Goal: Task Accomplishment & Management: Manage account settings

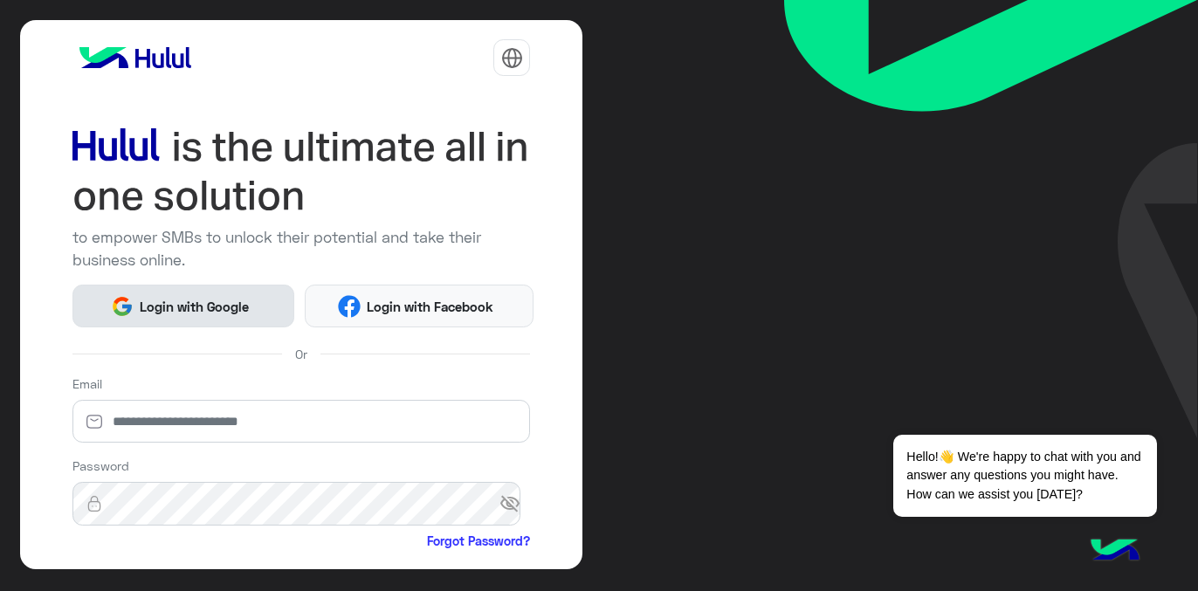
click at [208, 315] on button "Login with Google" at bounding box center [183, 306] width 223 height 43
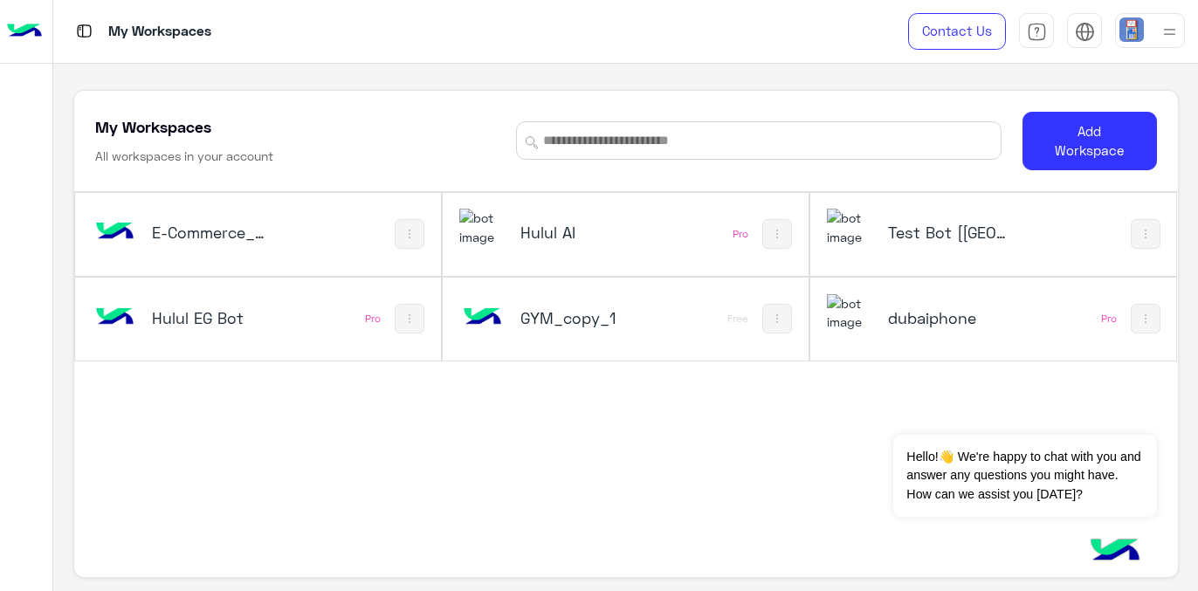
click at [541, 234] on h5 "Hulul AI" at bounding box center [580, 232] width 120 height 21
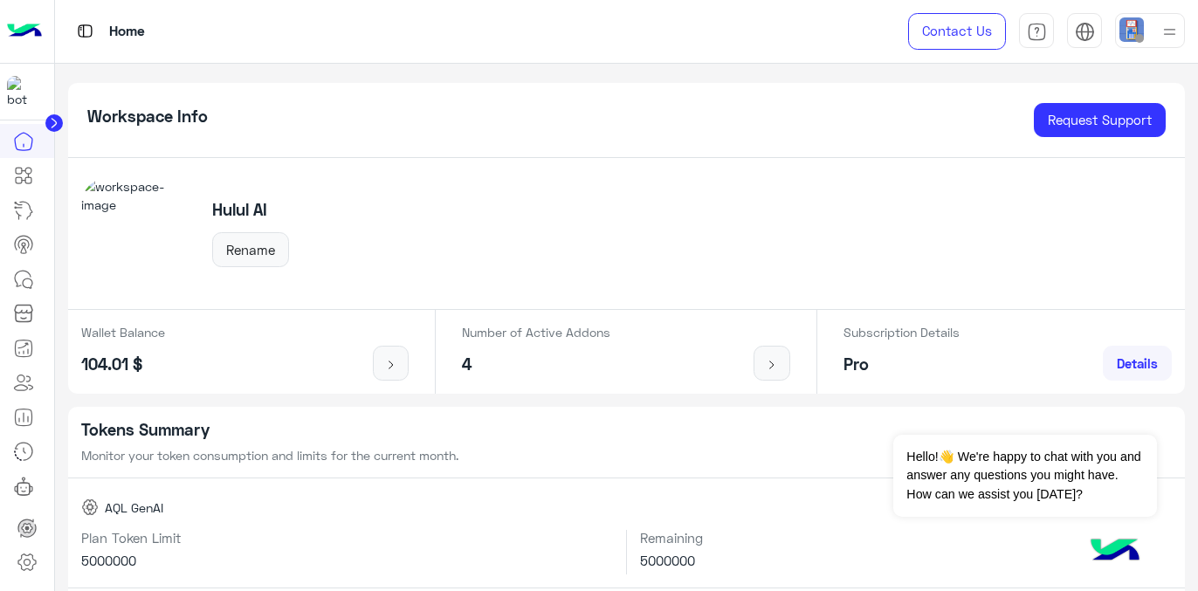
click at [54, 121] on icon at bounding box center [54, 123] width 4 height 9
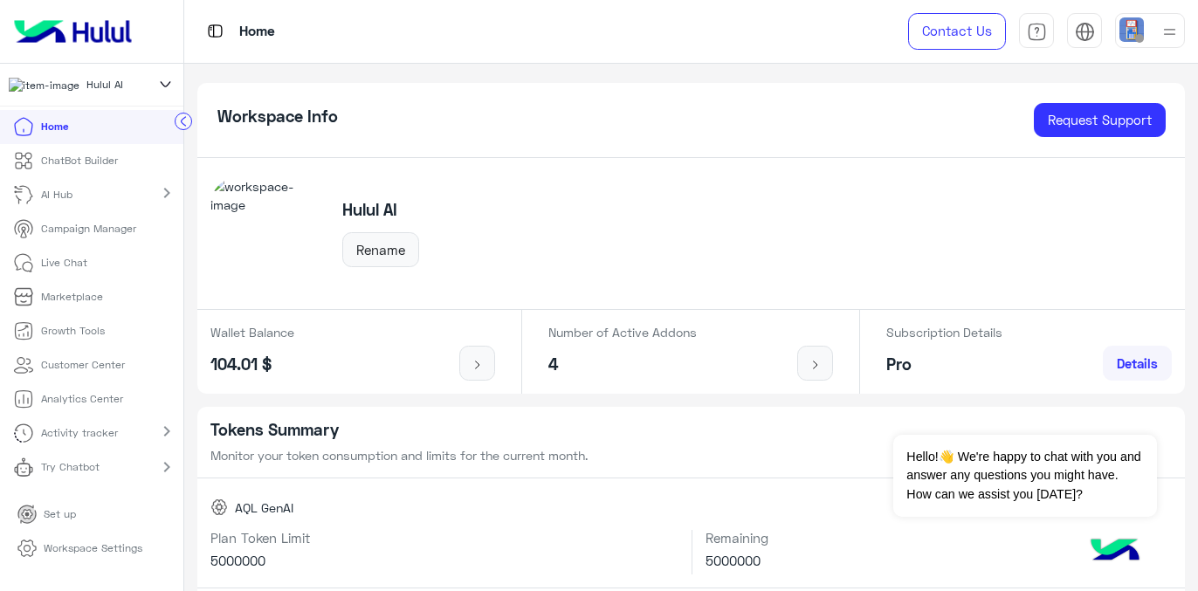
click at [79, 271] on p "Live Chat" at bounding box center [64, 263] width 46 height 16
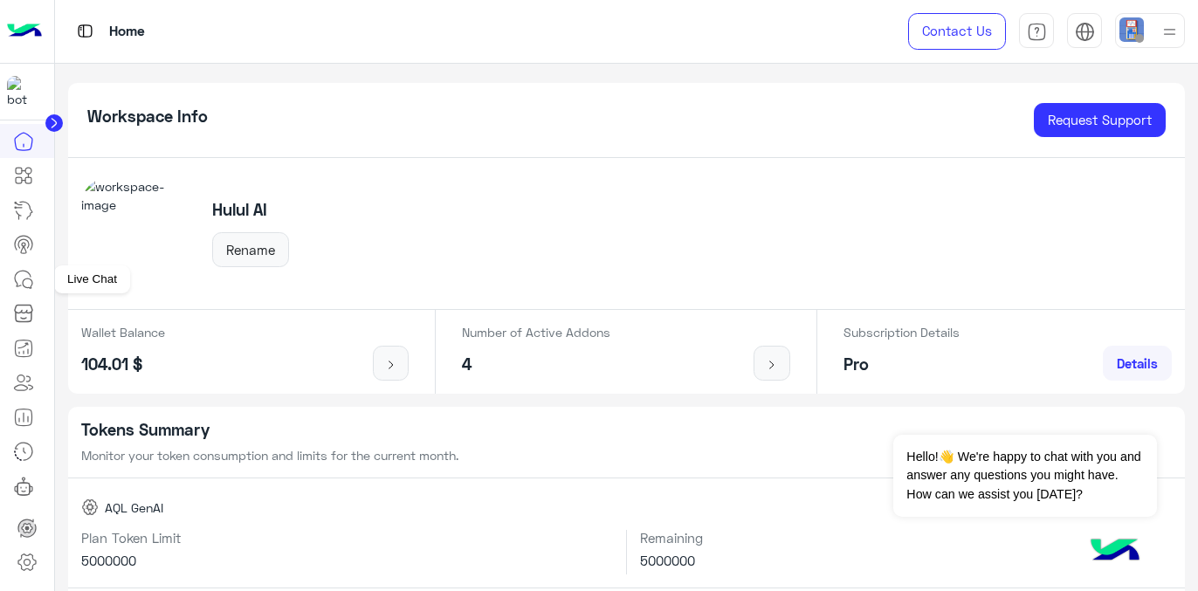
click at [22, 287] on icon at bounding box center [23, 279] width 21 height 21
click at [50, 121] on circle at bounding box center [53, 122] width 17 height 17
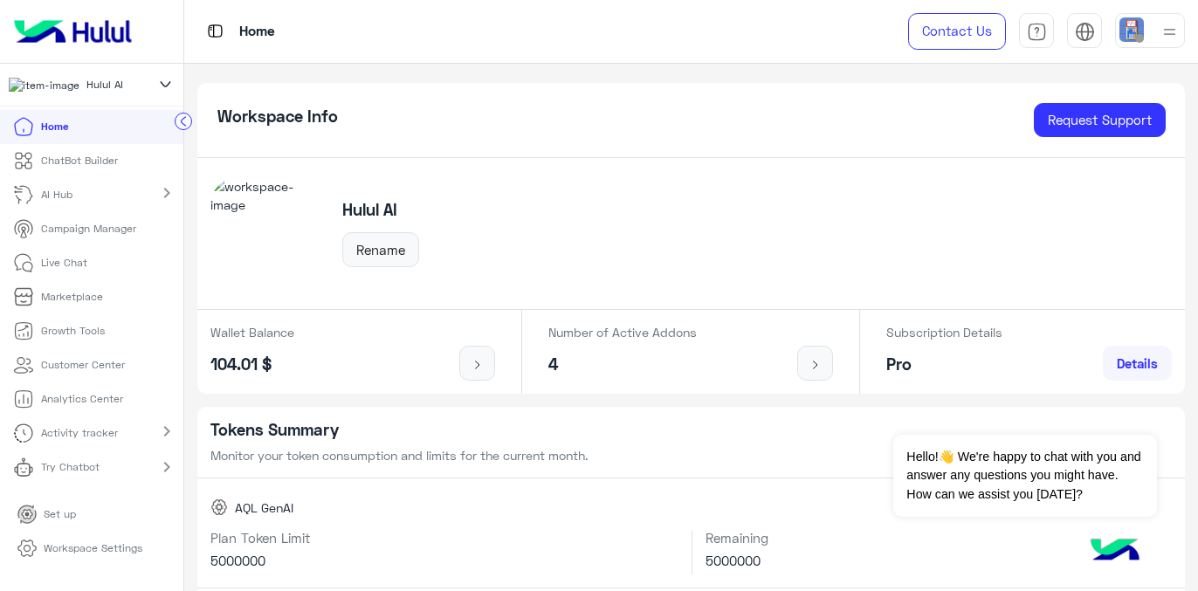
click at [59, 270] on p "Live Chat" at bounding box center [64, 263] width 46 height 16
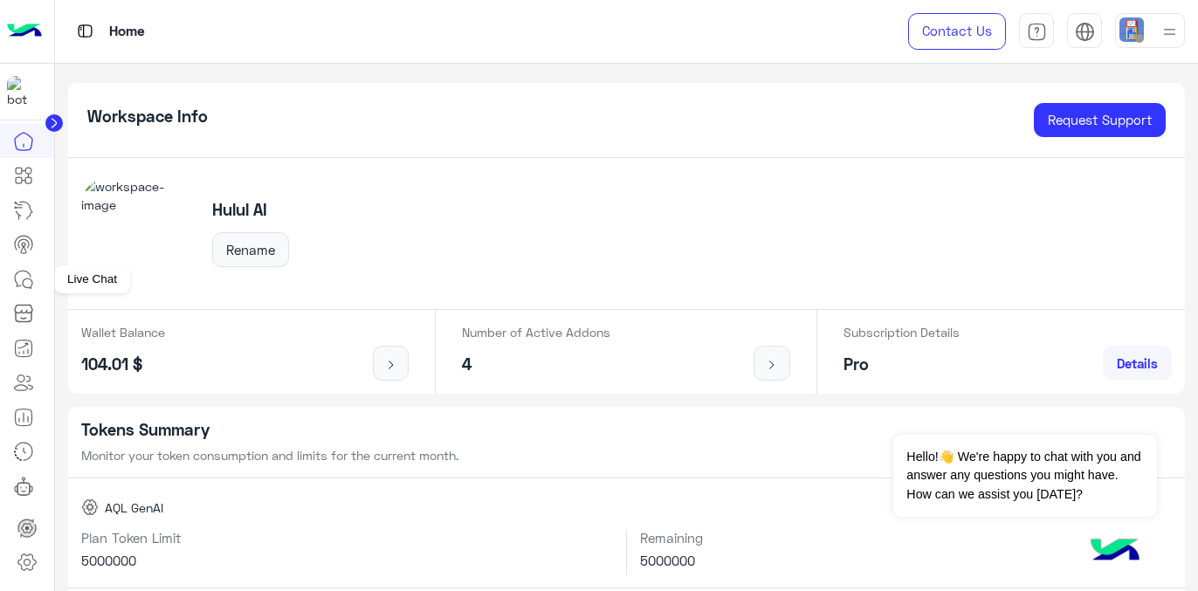
click at [10, 289] on link at bounding box center [23, 279] width 47 height 35
click at [13, 288] on icon at bounding box center [23, 279] width 21 height 21
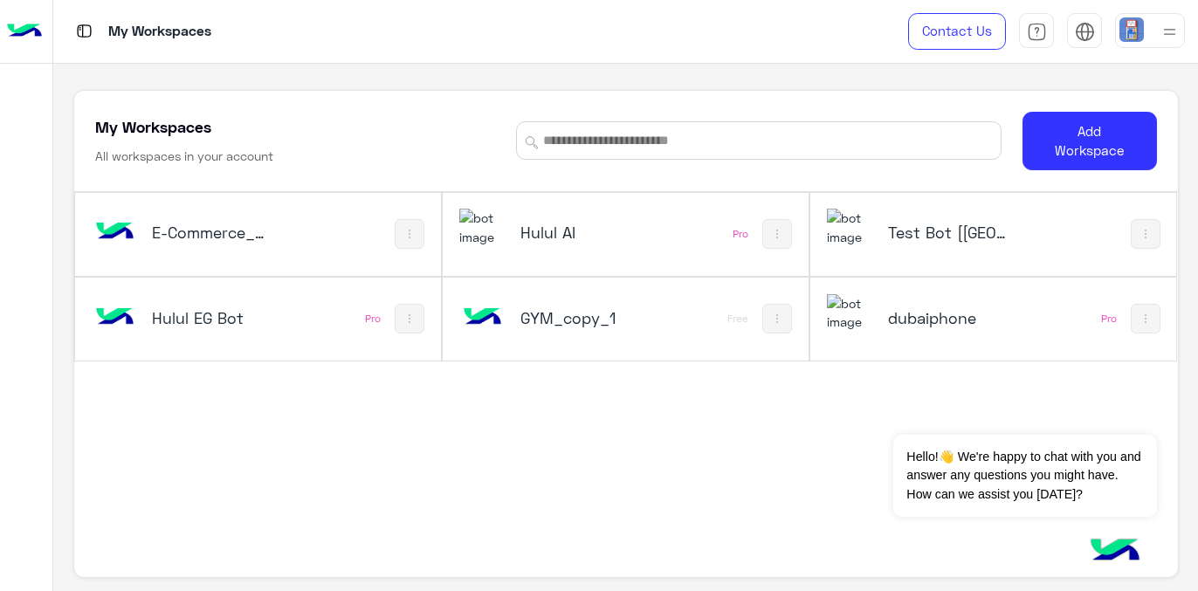
click at [553, 231] on h5 "Hulul AI" at bounding box center [580, 232] width 120 height 21
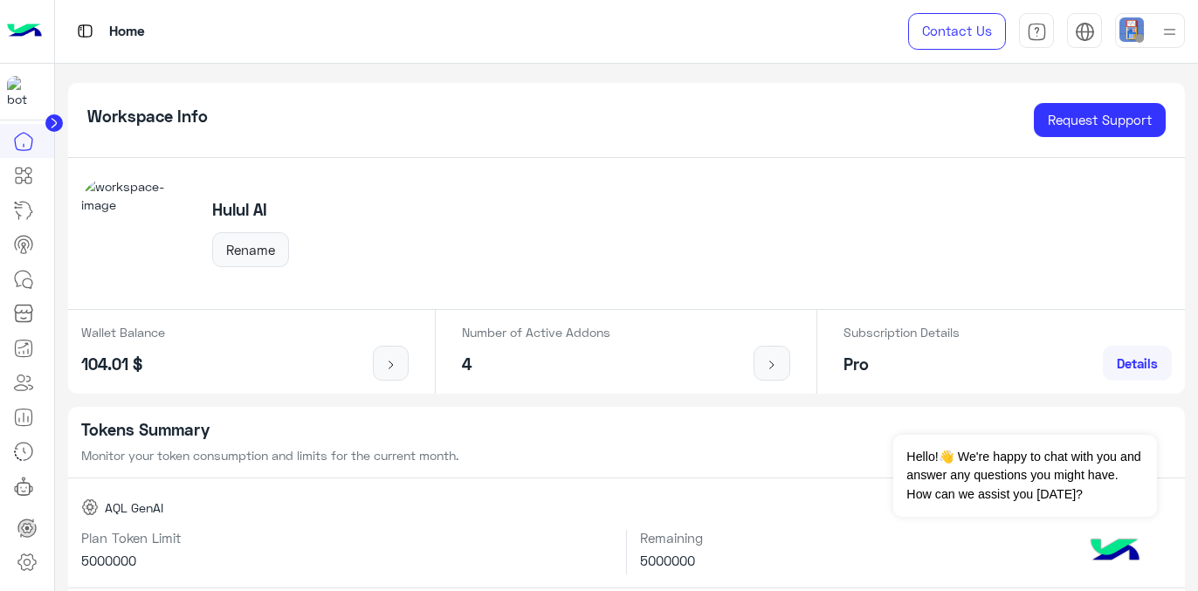
click at [29, 33] on img at bounding box center [24, 31] width 35 height 37
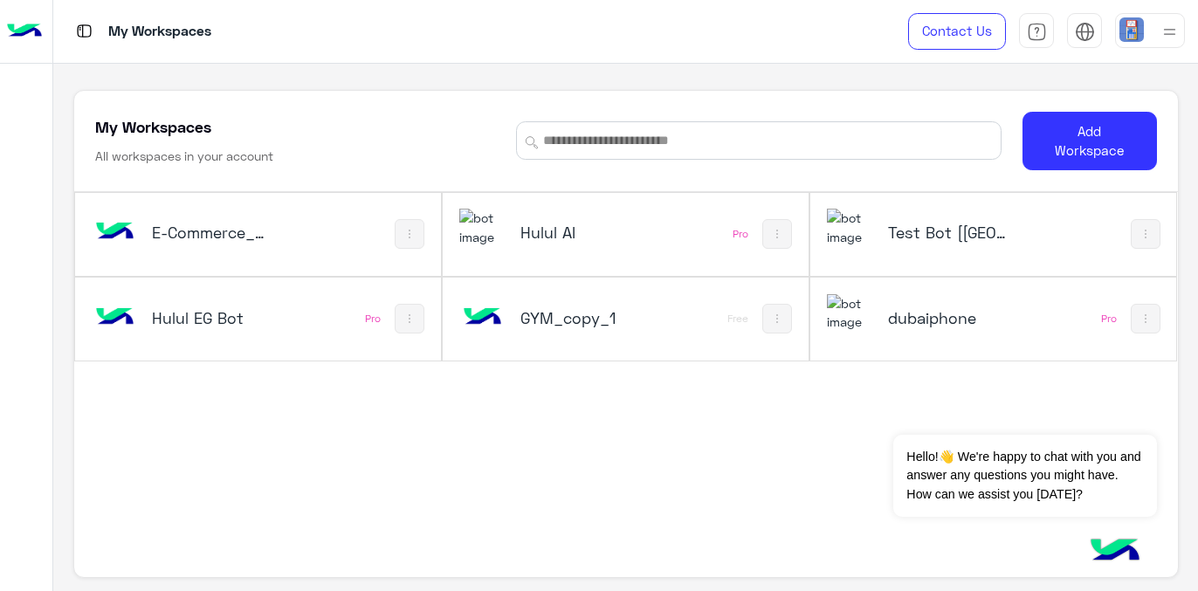
click at [927, 313] on h5 "dubaiphone" at bounding box center [948, 317] width 120 height 21
